Goal: Check status: Check status

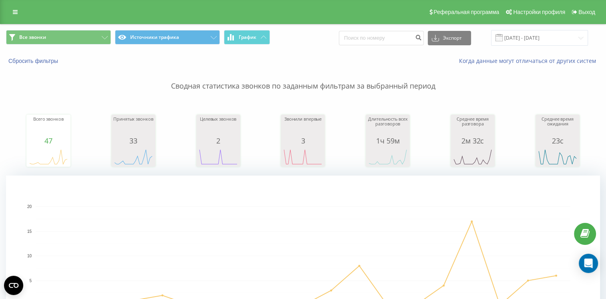
click at [503, 38] on span at bounding box center [499, 37] width 7 height 7
click at [503, 39] on span at bounding box center [499, 37] width 7 height 7
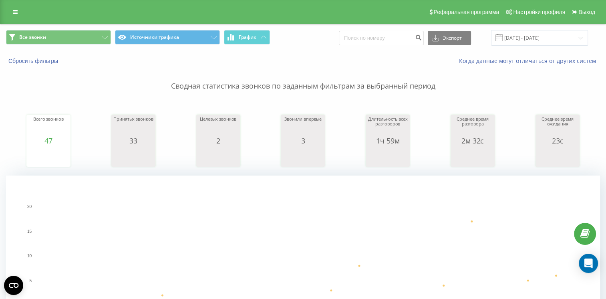
click at [503, 36] on span at bounding box center [499, 37] width 7 height 7
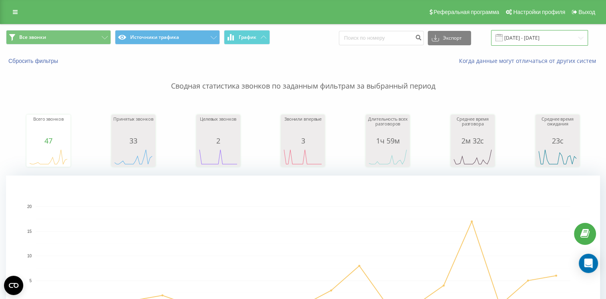
click at [511, 41] on input "[DATE] - [DATE]" at bounding box center [539, 38] width 97 height 16
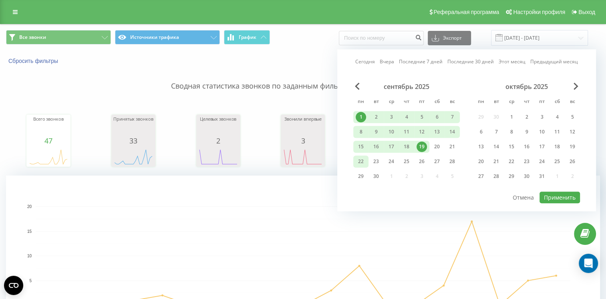
click at [366, 160] on div "22" at bounding box center [361, 161] width 10 height 10
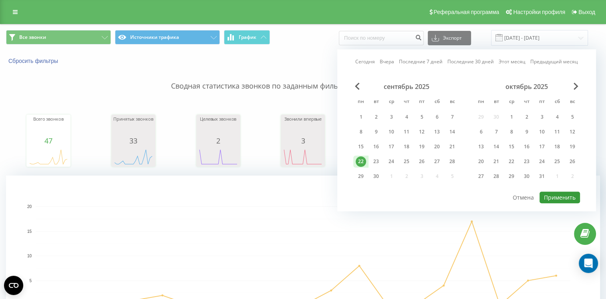
click at [554, 196] on button "Применить" at bounding box center [560, 198] width 40 height 12
type input "22.09.2025 - 22.09.2025"
